Goal: Check status: Check status

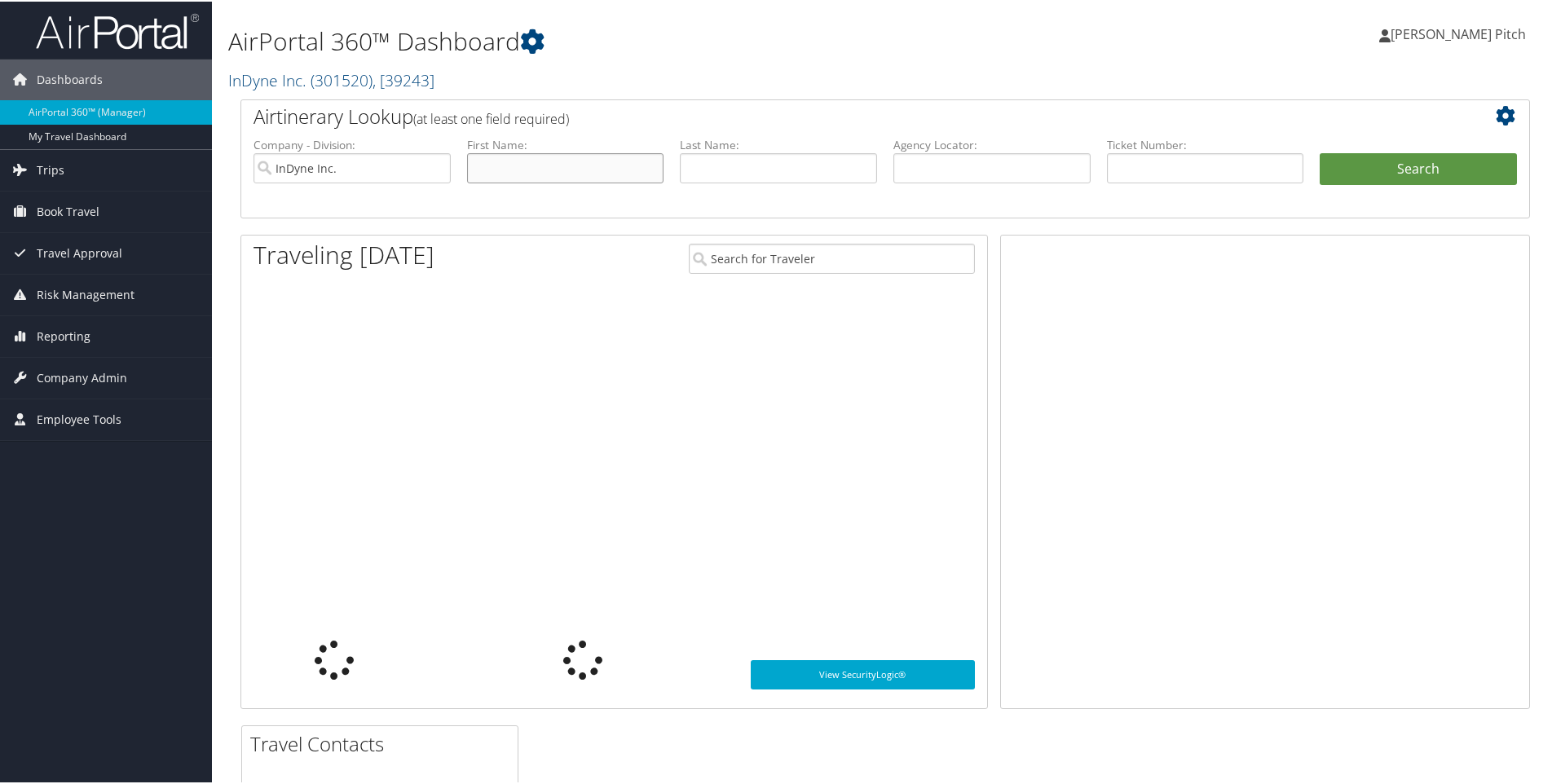
click at [505, 167] on input "text" at bounding box center [565, 167] width 197 height 30
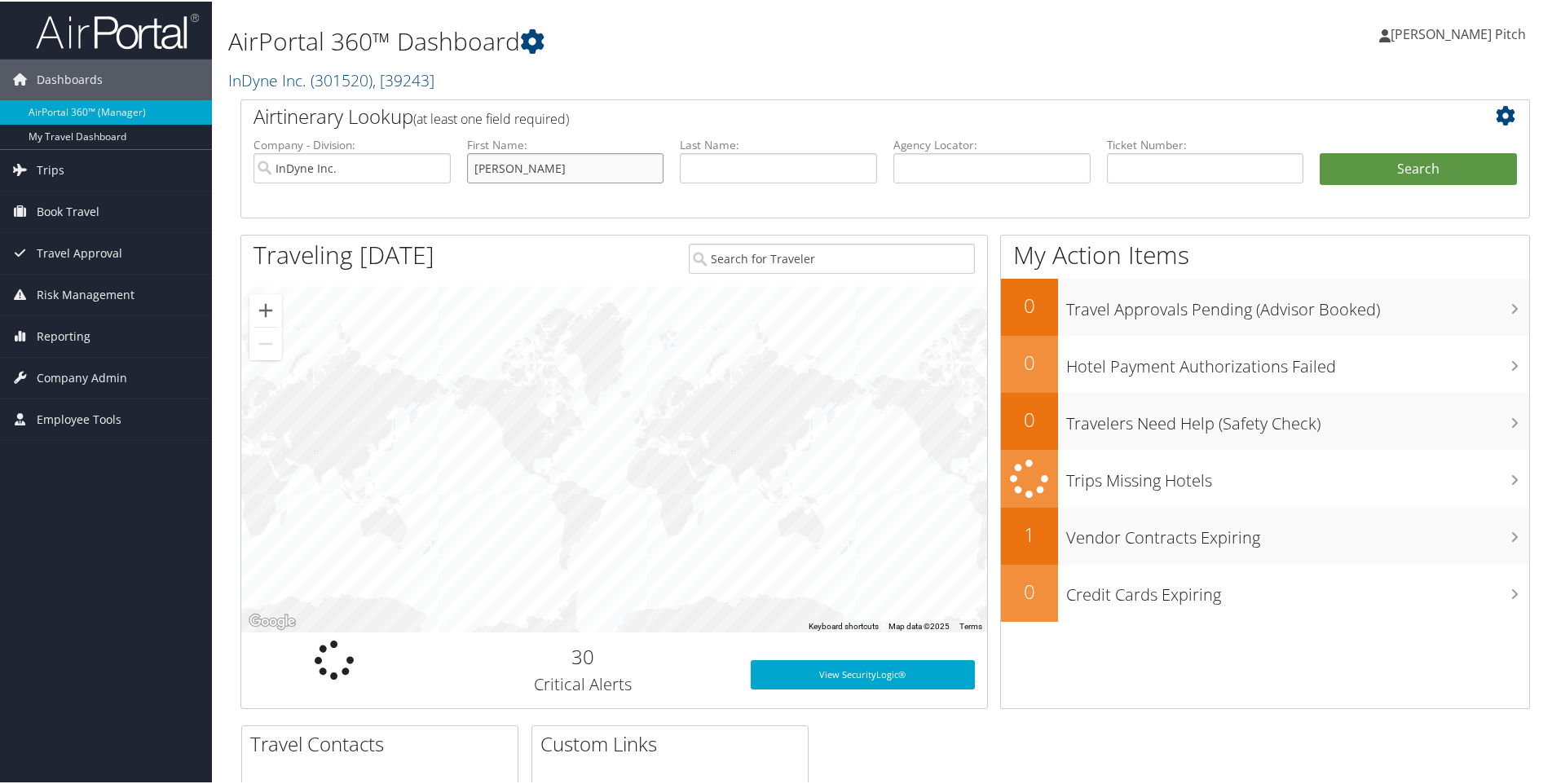
type input "[PERSON_NAME]"
click at [1416, 176] on button "Search" at bounding box center [1418, 167] width 197 height 33
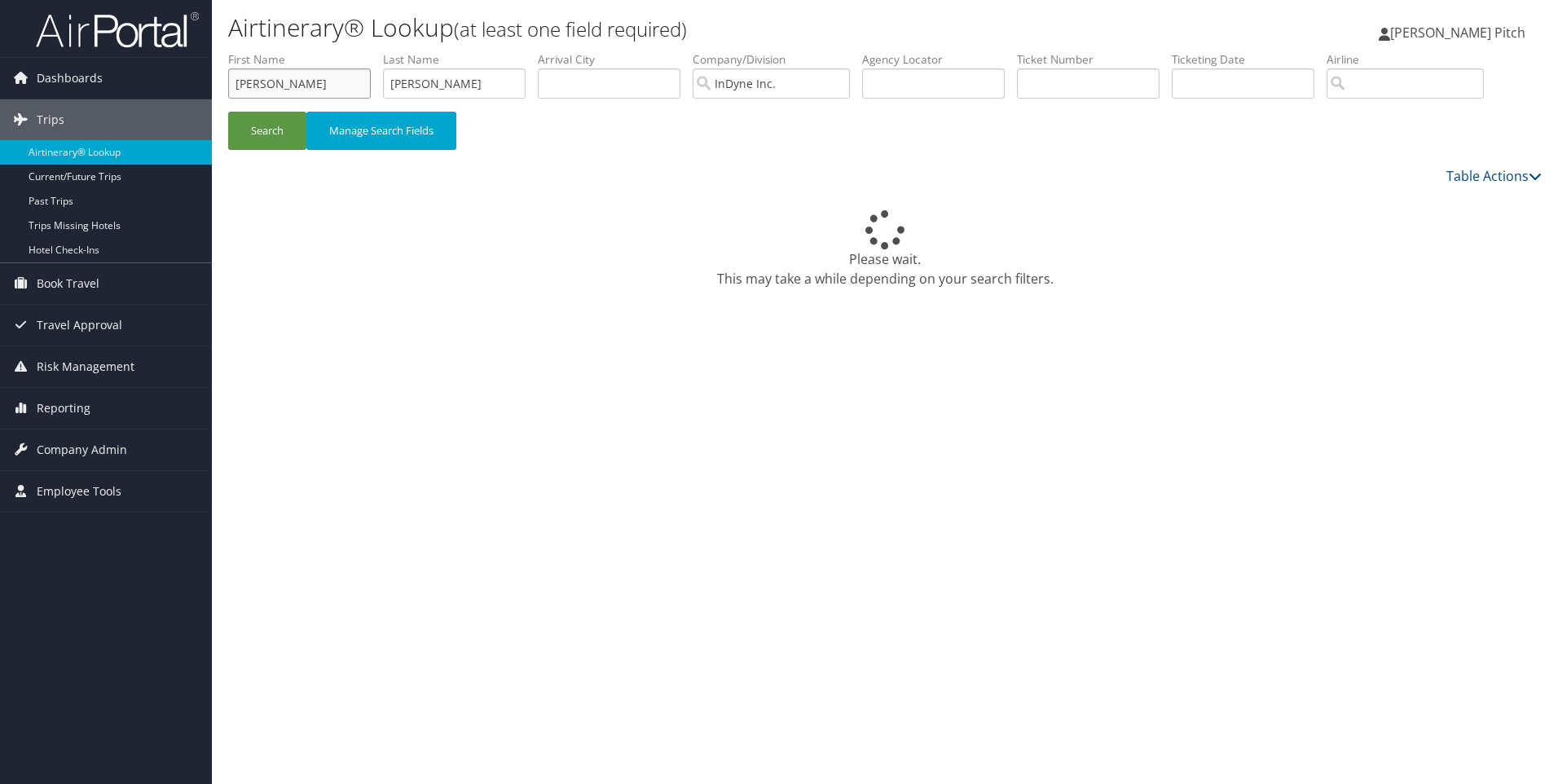
drag, startPoint x: 291, startPoint y: 81, endPoint x: 303, endPoint y: 92, distance: 16.3
click at [291, 81] on input "Jason" at bounding box center [299, 84] width 143 height 30
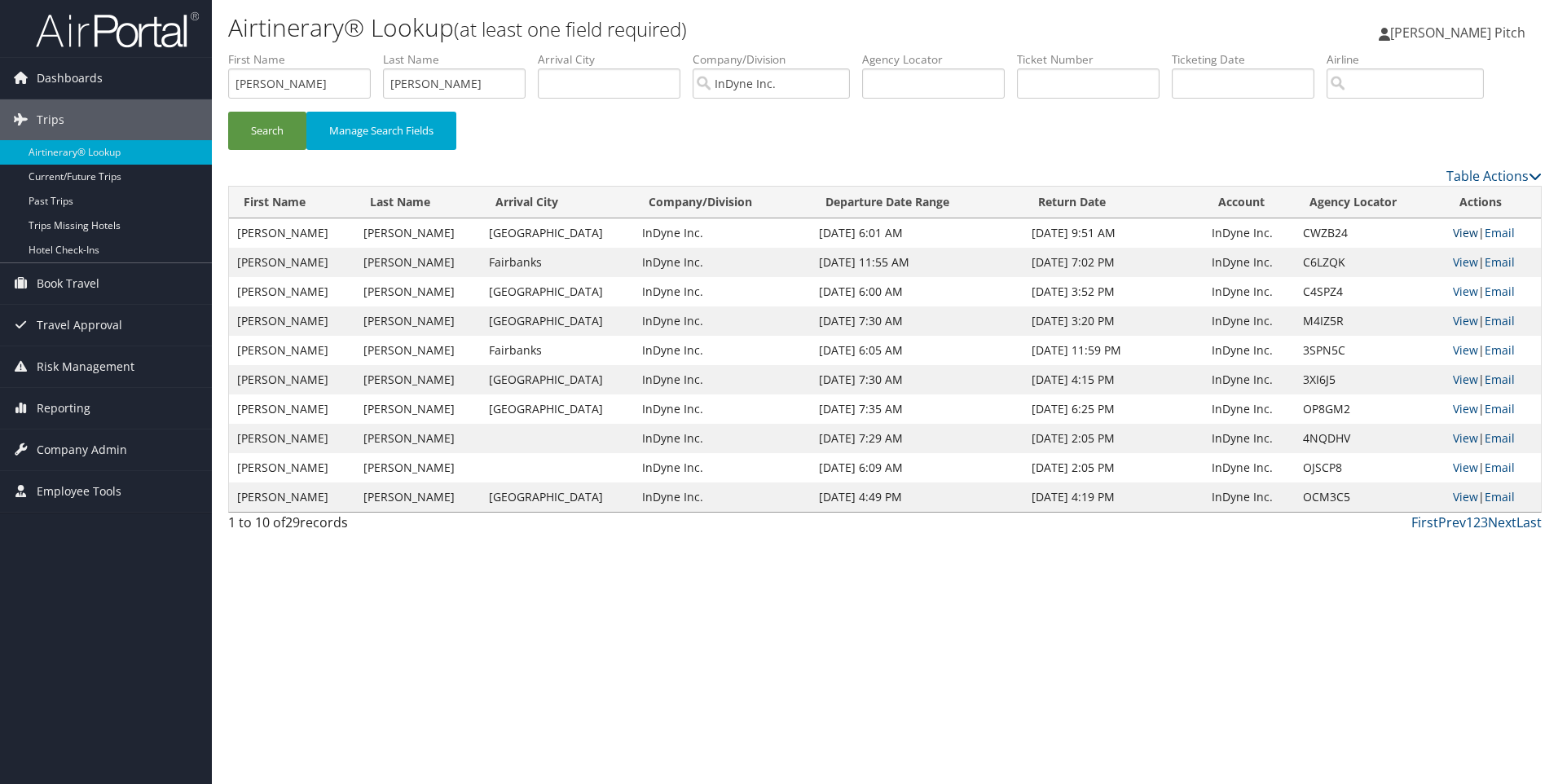
click at [1461, 231] on link "View" at bounding box center [1466, 233] width 25 height 15
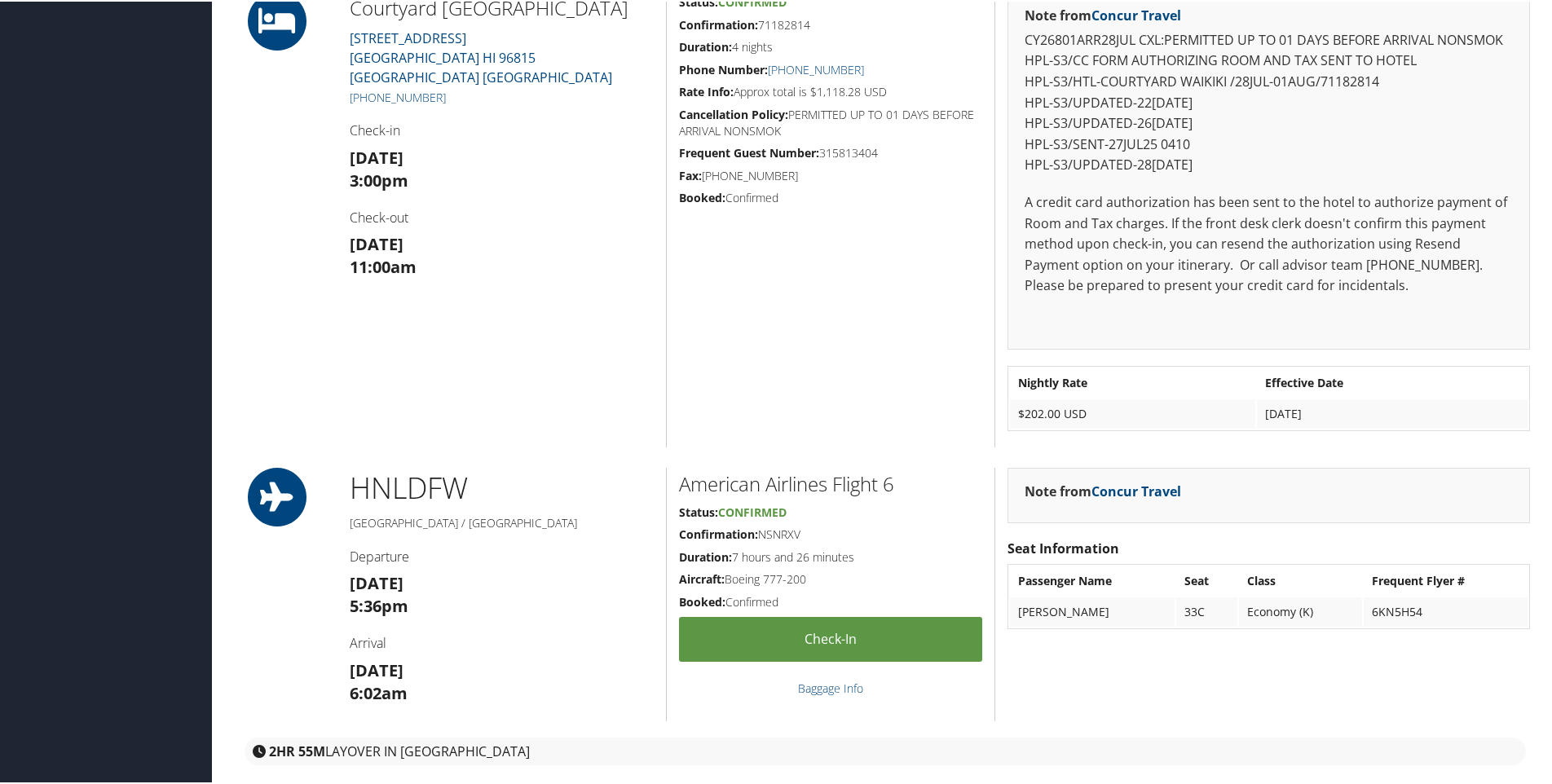
scroll to position [1141, 0]
